Goal: Complete application form

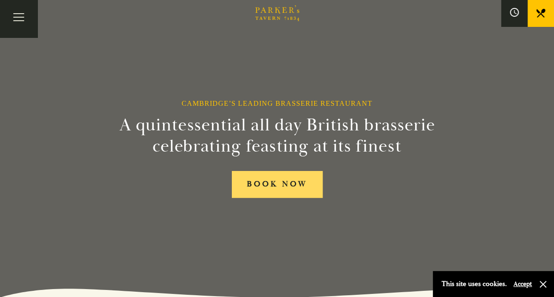
click at [300, 186] on link "BOOK NOW" at bounding box center [277, 184] width 91 height 27
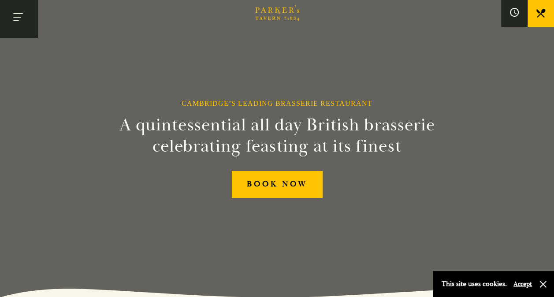
click at [21, 19] on button "Toggle navigation" at bounding box center [18, 18] width 37 height 37
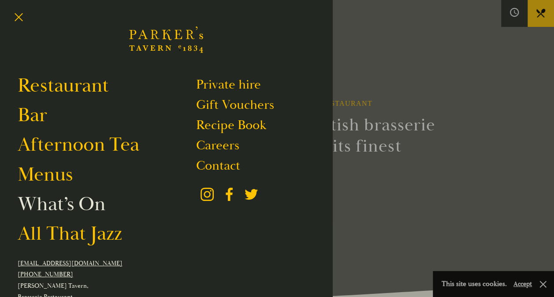
click at [93, 203] on link "What’s On" at bounding box center [62, 204] width 88 height 25
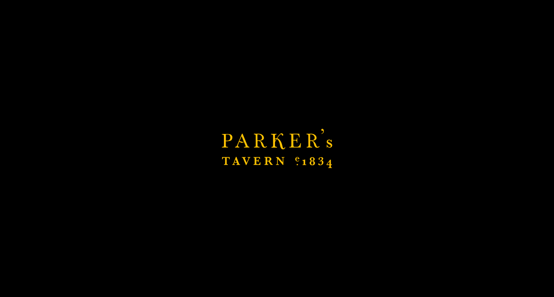
scroll to position [75, 0]
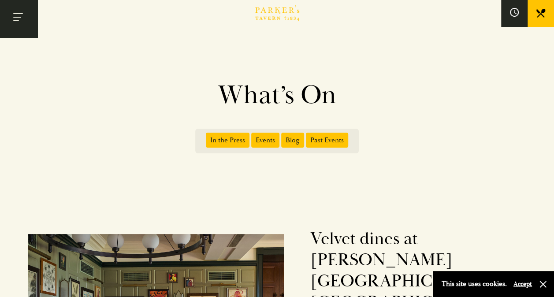
click at [18, 14] on button "Toggle navigation" at bounding box center [18, 18] width 37 height 37
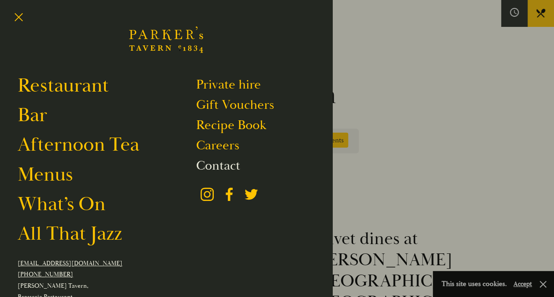
click at [234, 167] on link "Contact" at bounding box center [218, 165] width 44 height 17
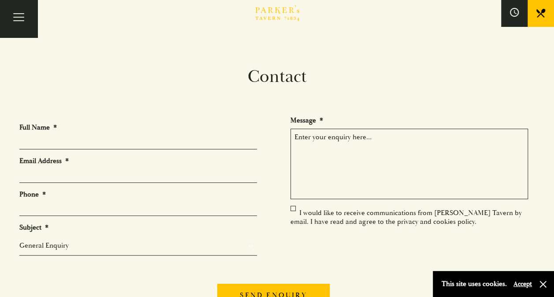
click at [176, 140] on input "Full Name *" at bounding box center [138, 143] width 238 height 14
type input "Dr. Laura Toplis"
type input "lauratoplis@hotmail.com"
type input "07711614803"
click at [84, 242] on select "General Enquiry Private Bookings Group Bookings Events" at bounding box center [138, 245] width 238 height 11
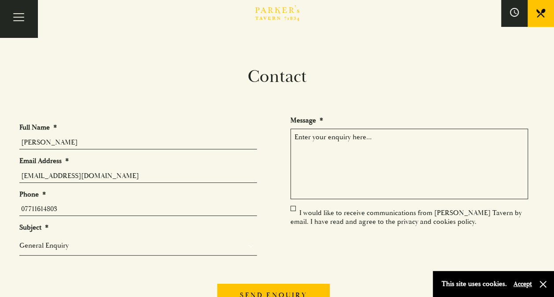
select select "Group Bookings"
click at [19, 240] on select "General Enquiry Private Bookings Group Bookings Events" at bounding box center [138, 245] width 238 height 11
click at [356, 139] on textarea "Message *" at bounding box center [410, 164] width 238 height 71
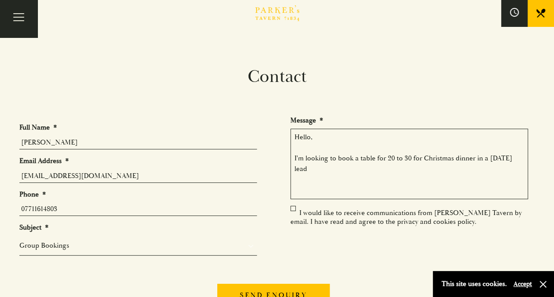
click at [475, 157] on textarea "Hello, I'm looking to book a table for 20 to 30 for Christmas dinner in a Frida…" at bounding box center [410, 164] width 238 height 71
click at [382, 168] on textarea "Hello, I'm looking to book a table for 20 to 30 for Christmas dinner at 7pm in …" at bounding box center [410, 164] width 238 height 71
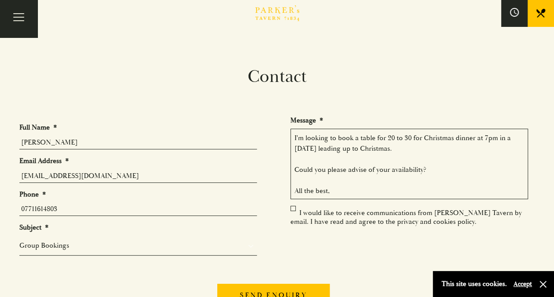
scroll to position [37, 0]
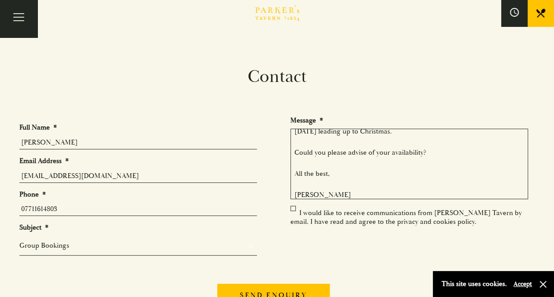
type textarea "Hello, I'm looking to book a table for 20 to 30 for Christmas dinner at 7pm in …"
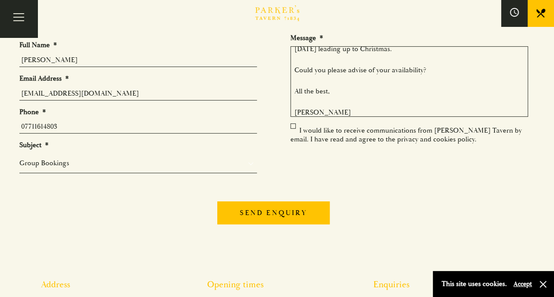
scroll to position [83, 0]
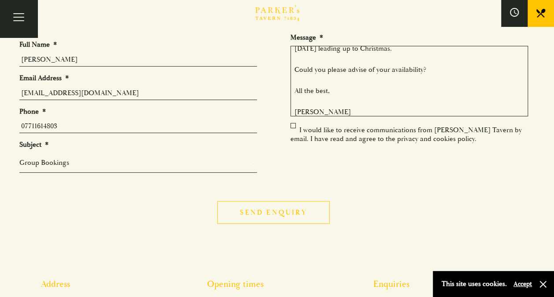
click at [284, 213] on input "Send enquiry" at bounding box center [273, 212] width 112 height 23
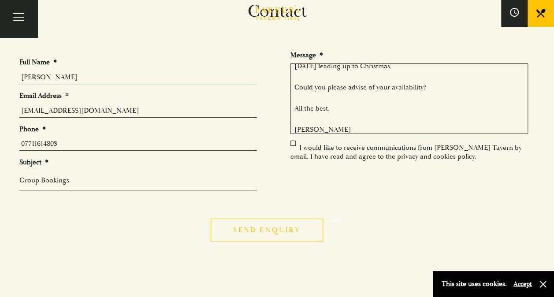
scroll to position [65, 0]
